Goal: Navigation & Orientation: Find specific page/section

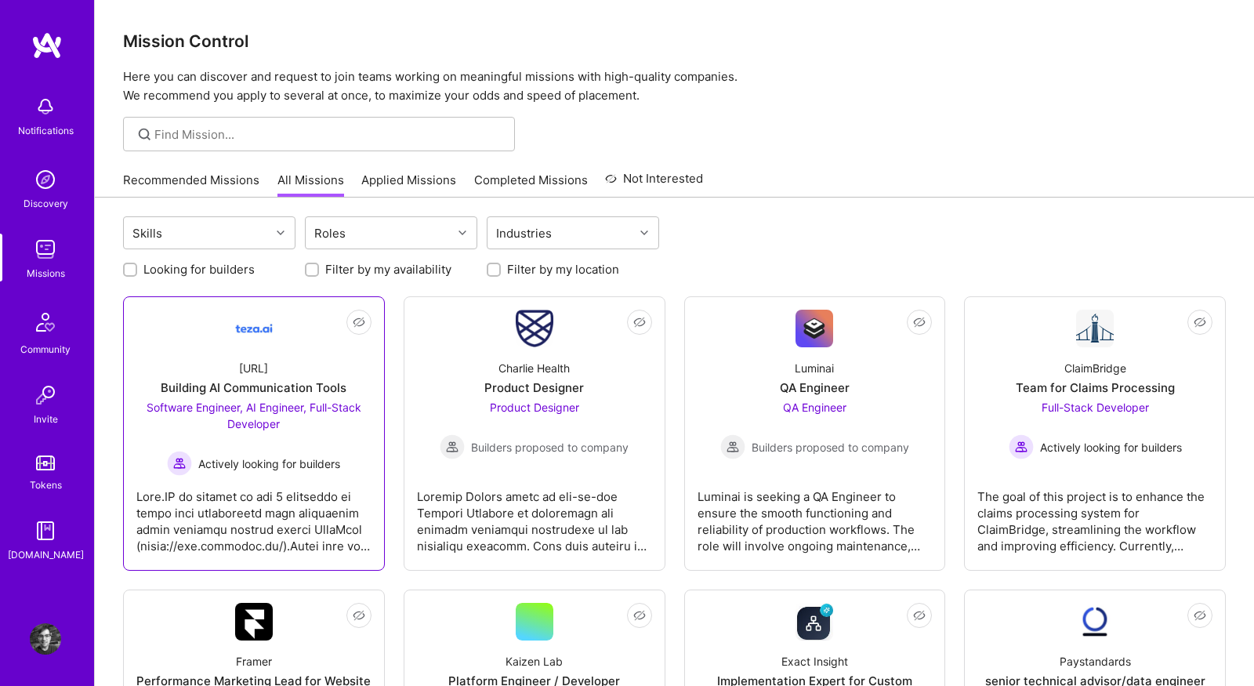
click at [152, 330] on link "Not Interested [URL] Building AI Communication Tools Software Engineer, AI Engi…" at bounding box center [253, 434] width 235 height 248
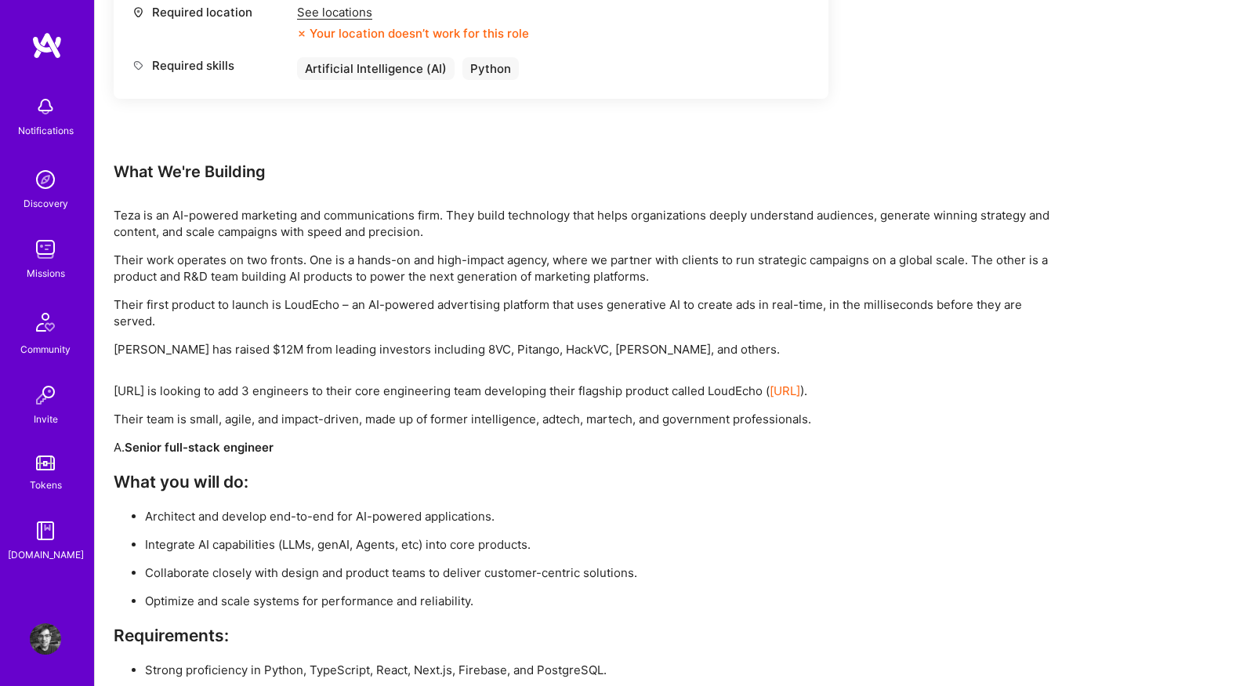
scroll to position [2031, 0]
click at [800, 386] on link "[URL]" at bounding box center [785, 391] width 31 height 15
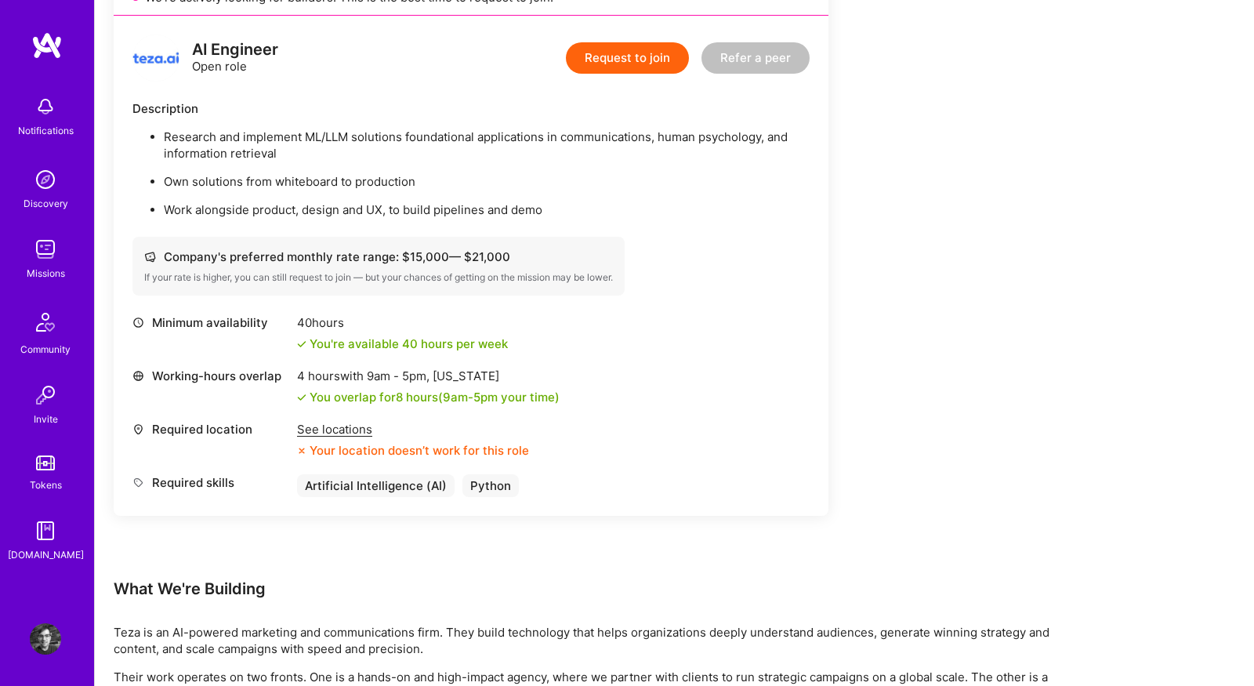
scroll to position [1574, 0]
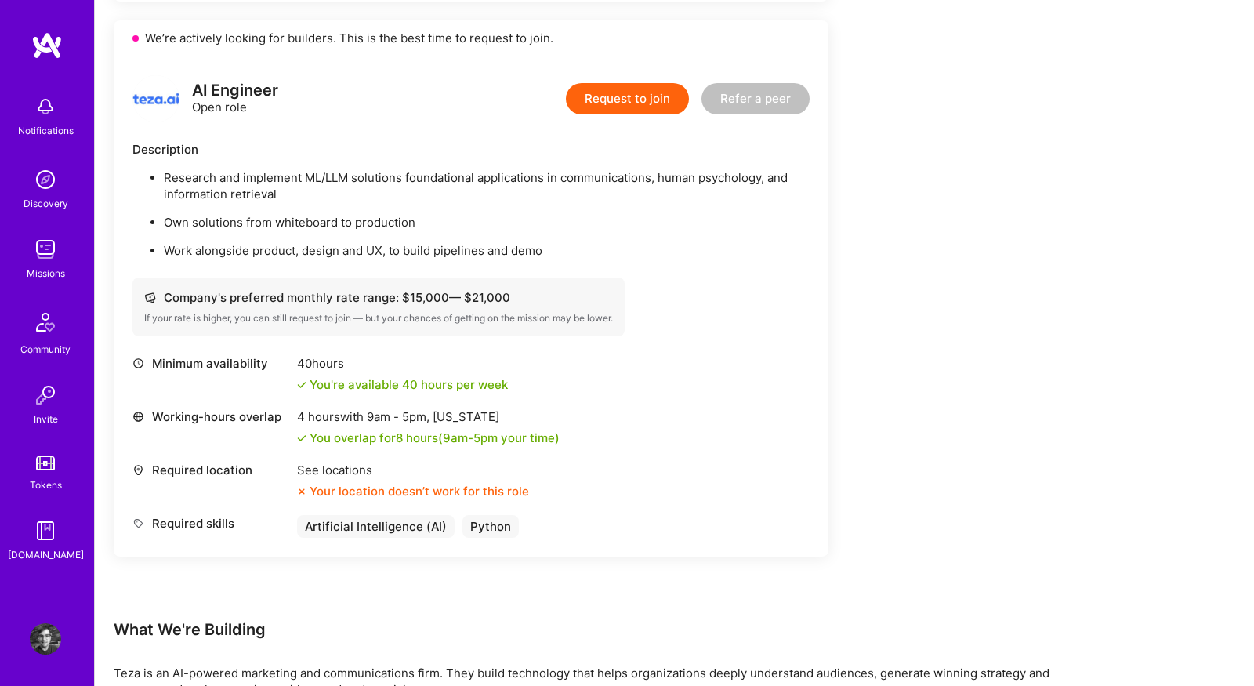
click at [60, 263] on img at bounding box center [45, 249] width 31 height 31
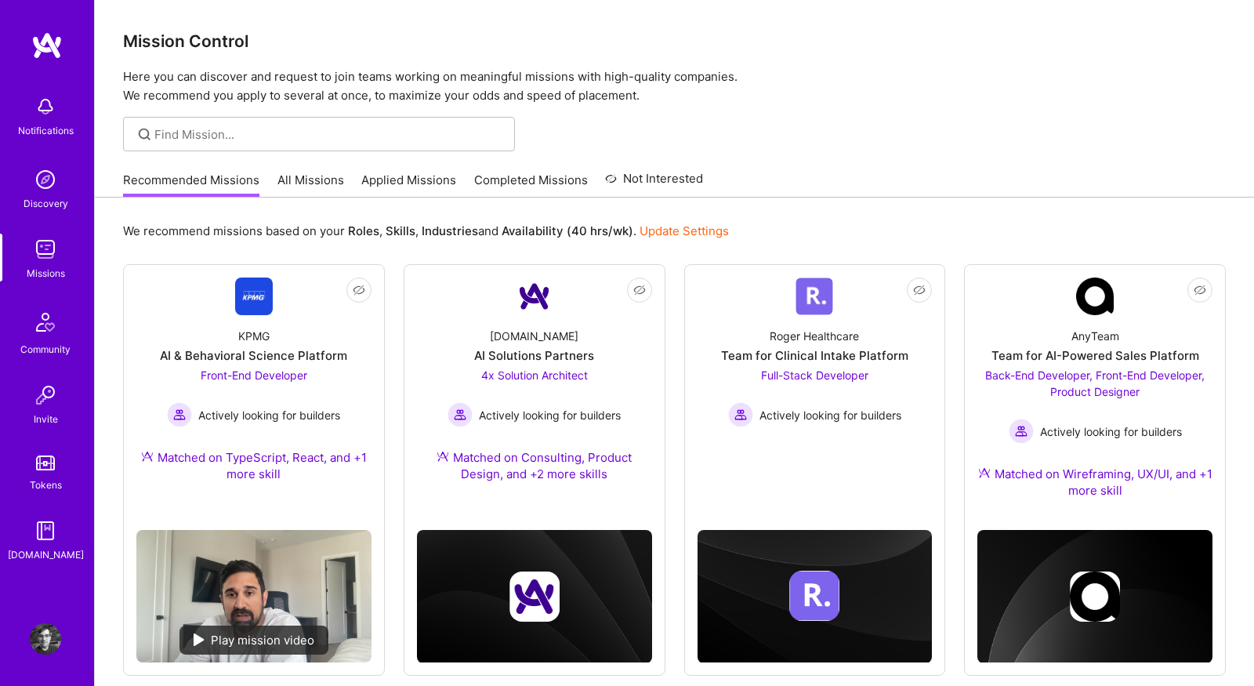
click at [305, 176] on link "All Missions" at bounding box center [310, 185] width 67 height 26
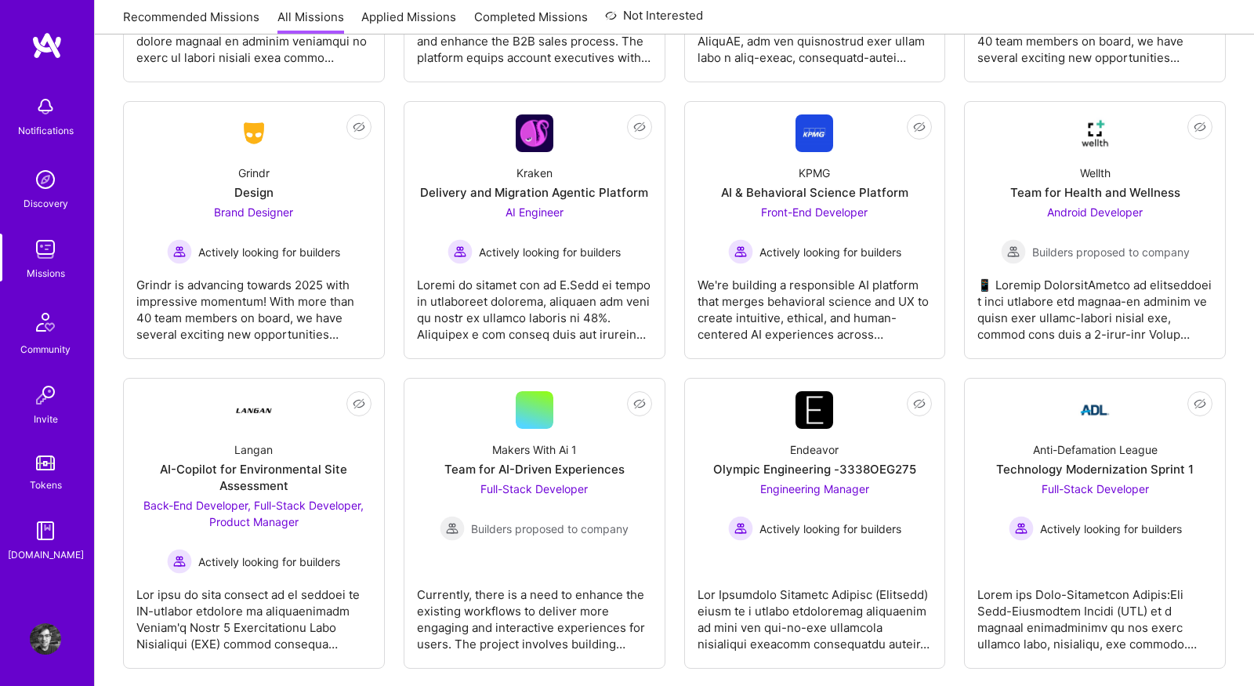
scroll to position [3425, 0]
